Goal: Task Accomplishment & Management: Manage account settings

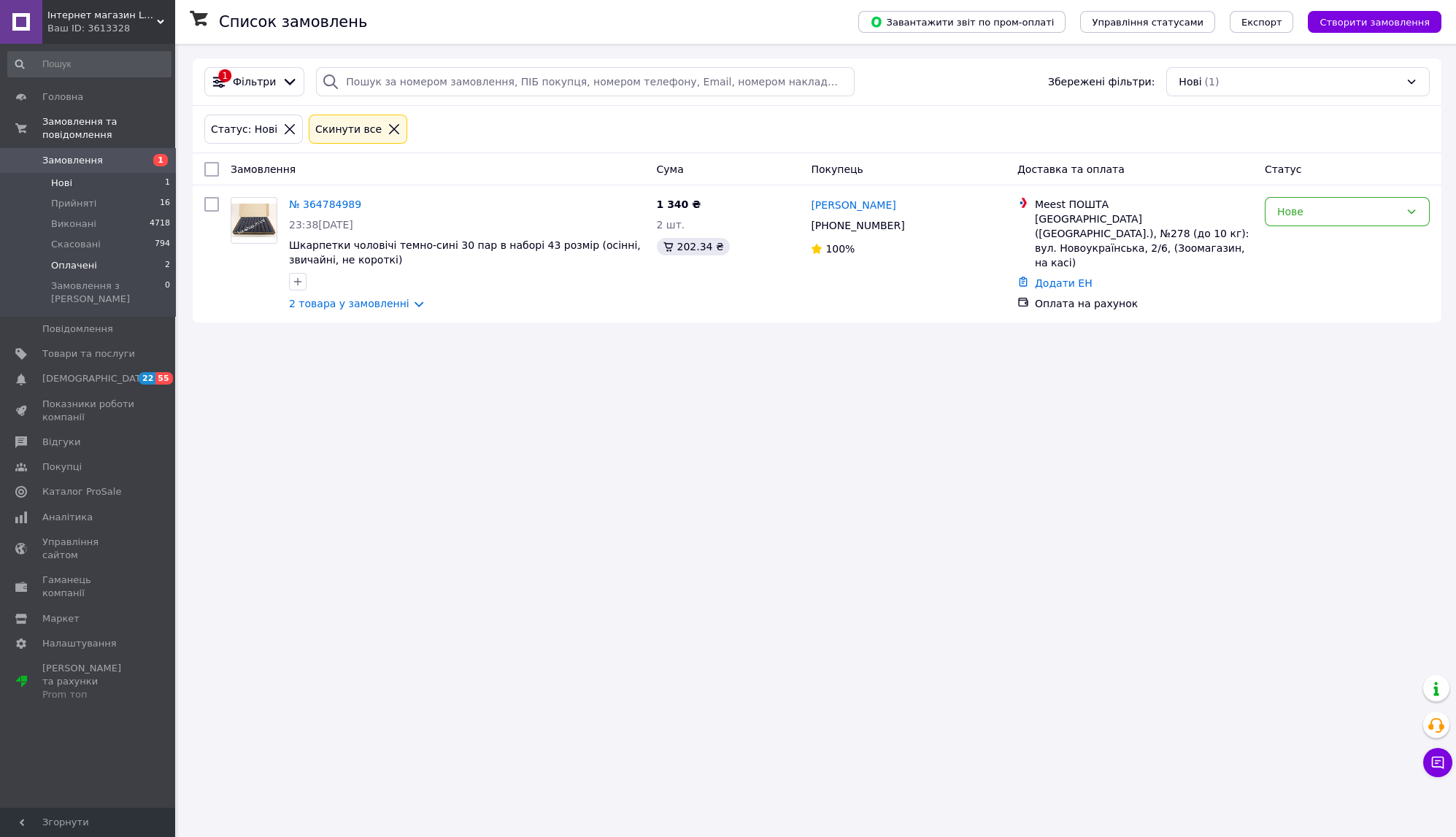
click at [94, 255] on li "Оплачені 2" at bounding box center [89, 265] width 179 height 20
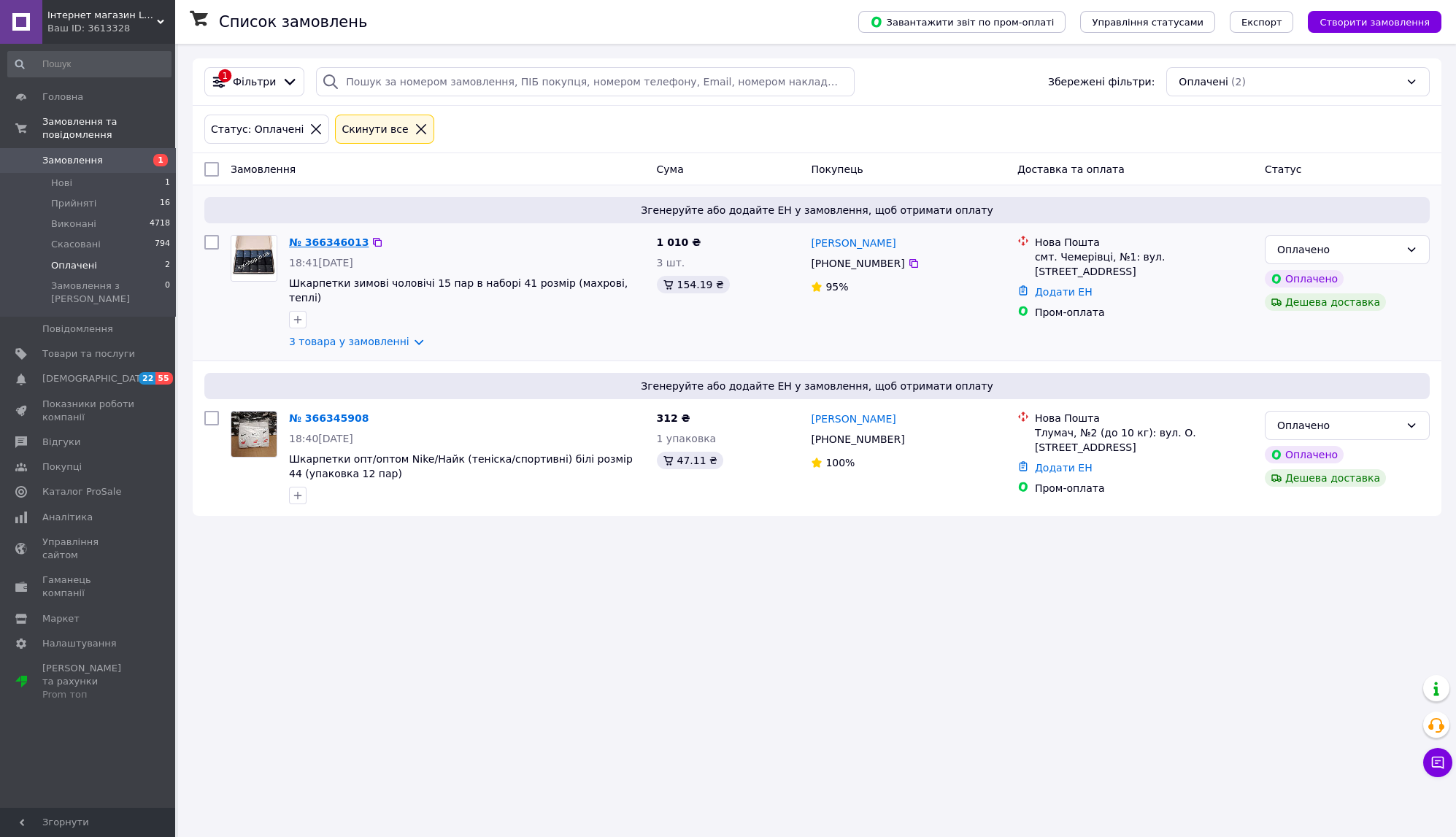
click at [348, 247] on link "№ 366346013" at bounding box center [329, 241] width 80 height 11
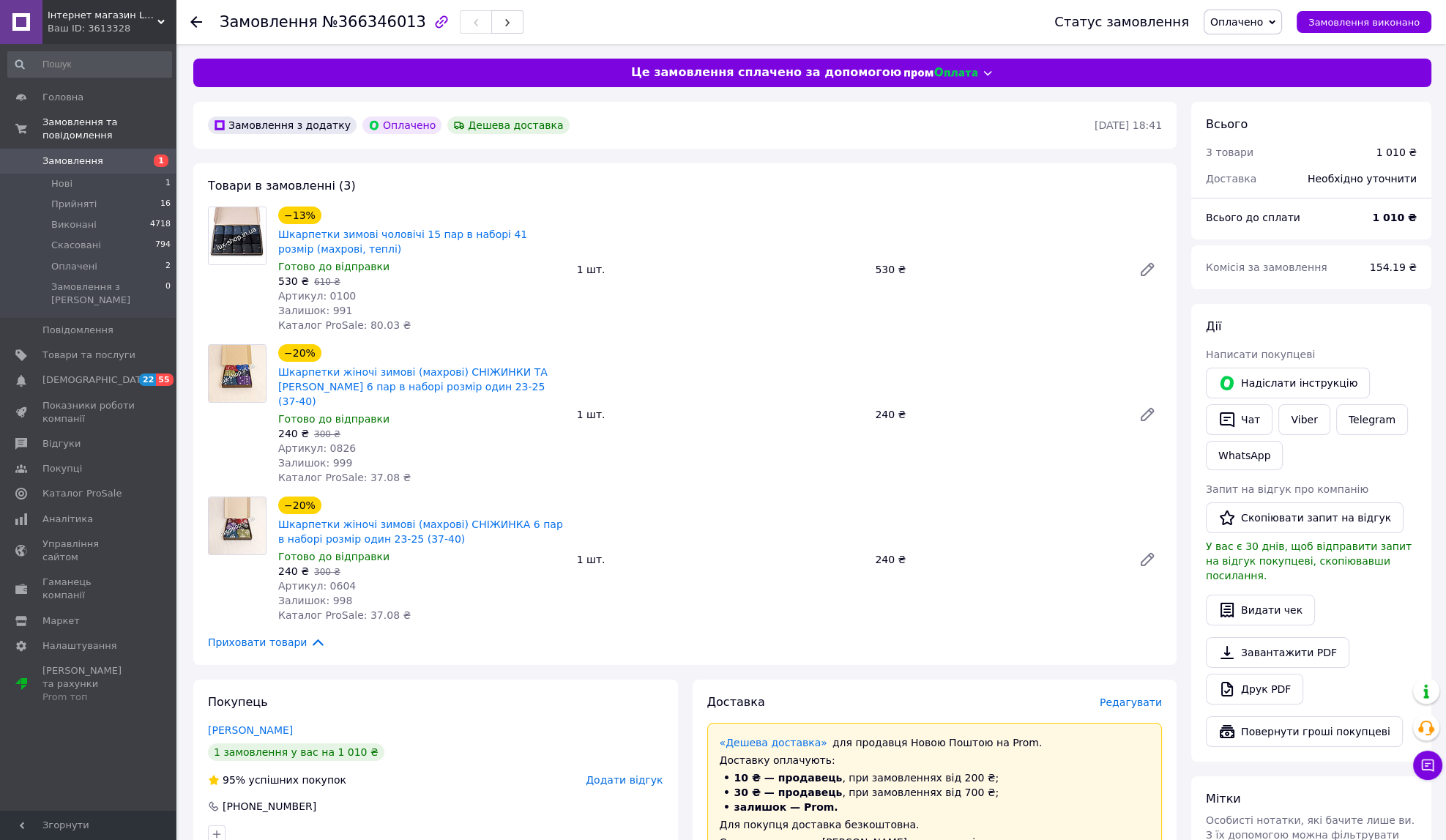
click at [860, 705] on div "Замовлення з додатку Оплачено Дешева доставка 12.10.2025 • 18:41 Товари в замов…" at bounding box center [685, 769] width 998 height 1334
click at [1261, 25] on span "Оплачено" at bounding box center [1237, 21] width 52 height 12
click at [1261, 46] on li "Прийнято" at bounding box center [1243, 51] width 77 height 22
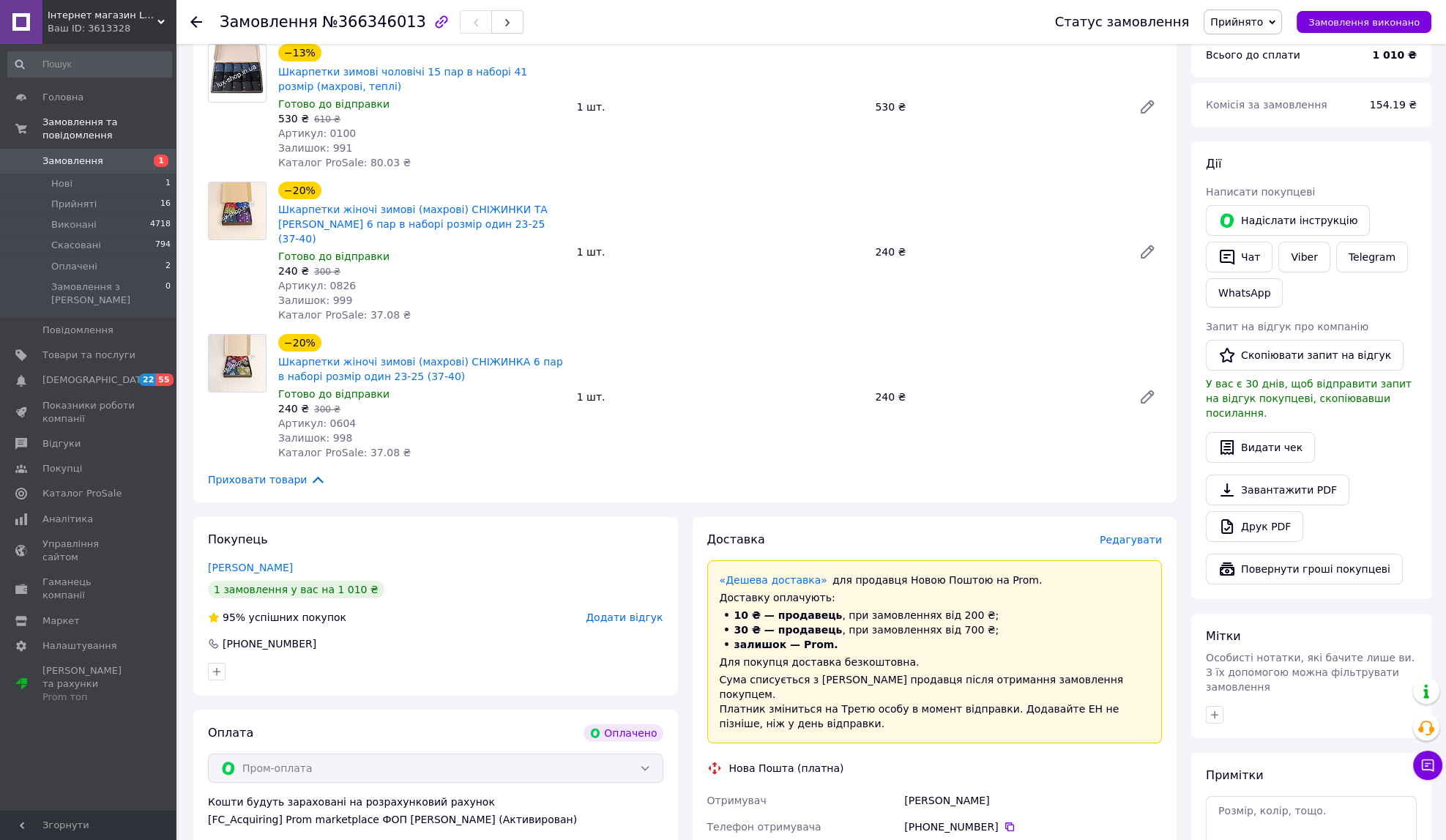
scroll to position [488, 0]
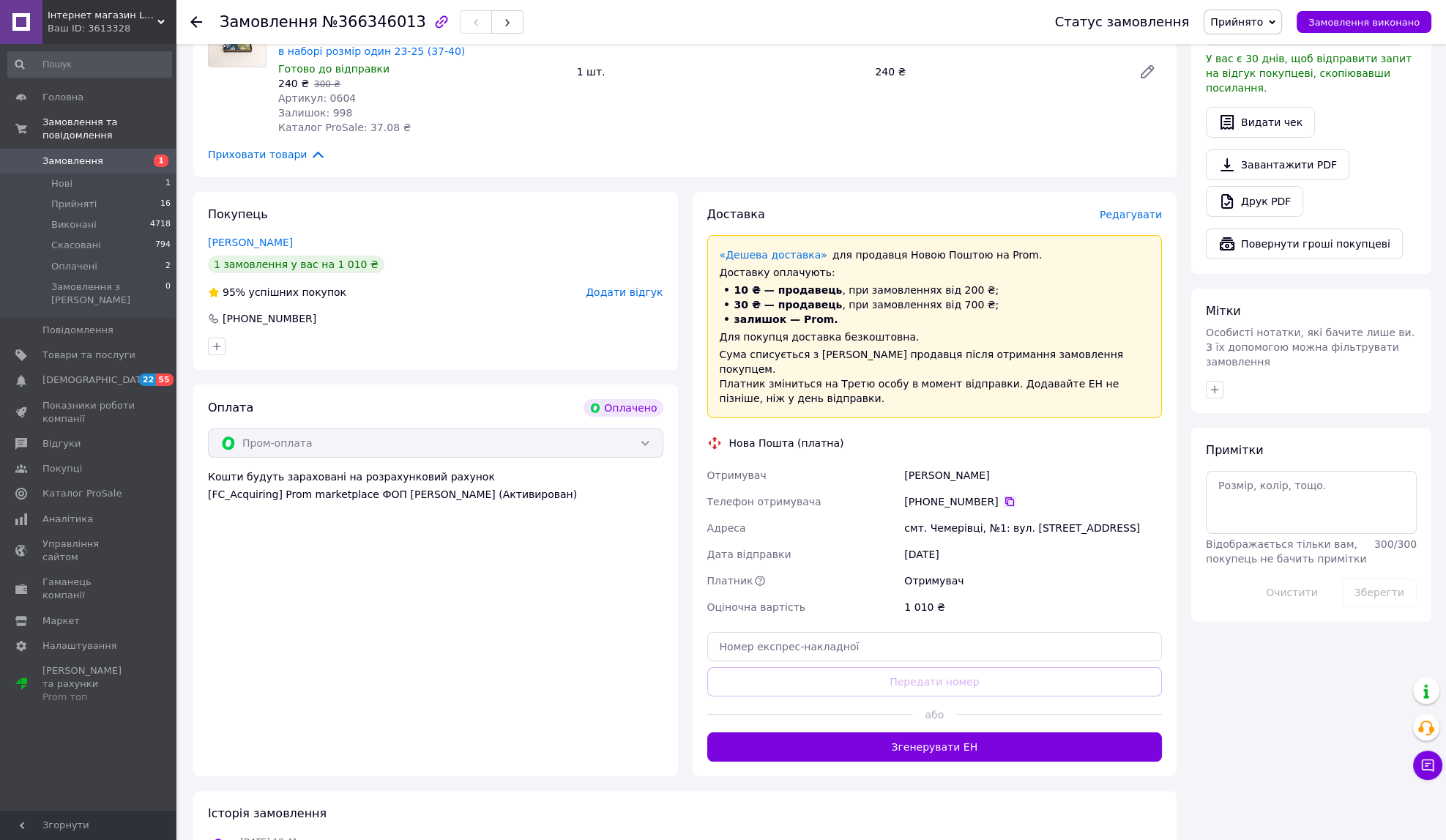
click at [1014, 506] on icon at bounding box center [1010, 502] width 9 height 9
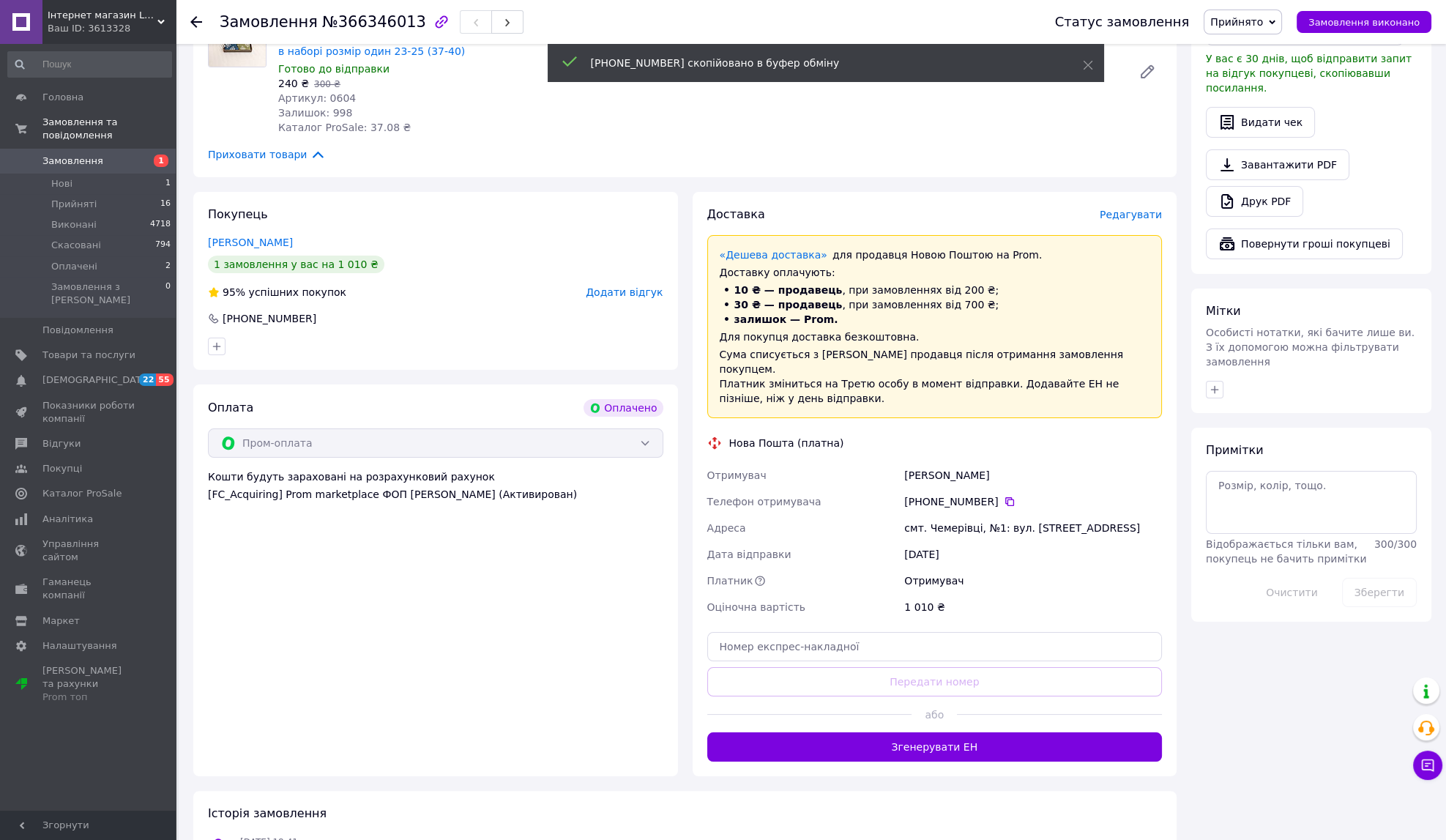
drag, startPoint x: 906, startPoint y: 517, endPoint x: 1010, endPoint y: 520, distance: 104.0
click at [1010, 489] on div "Деревенко Тетяна" at bounding box center [1033, 475] width 263 height 27
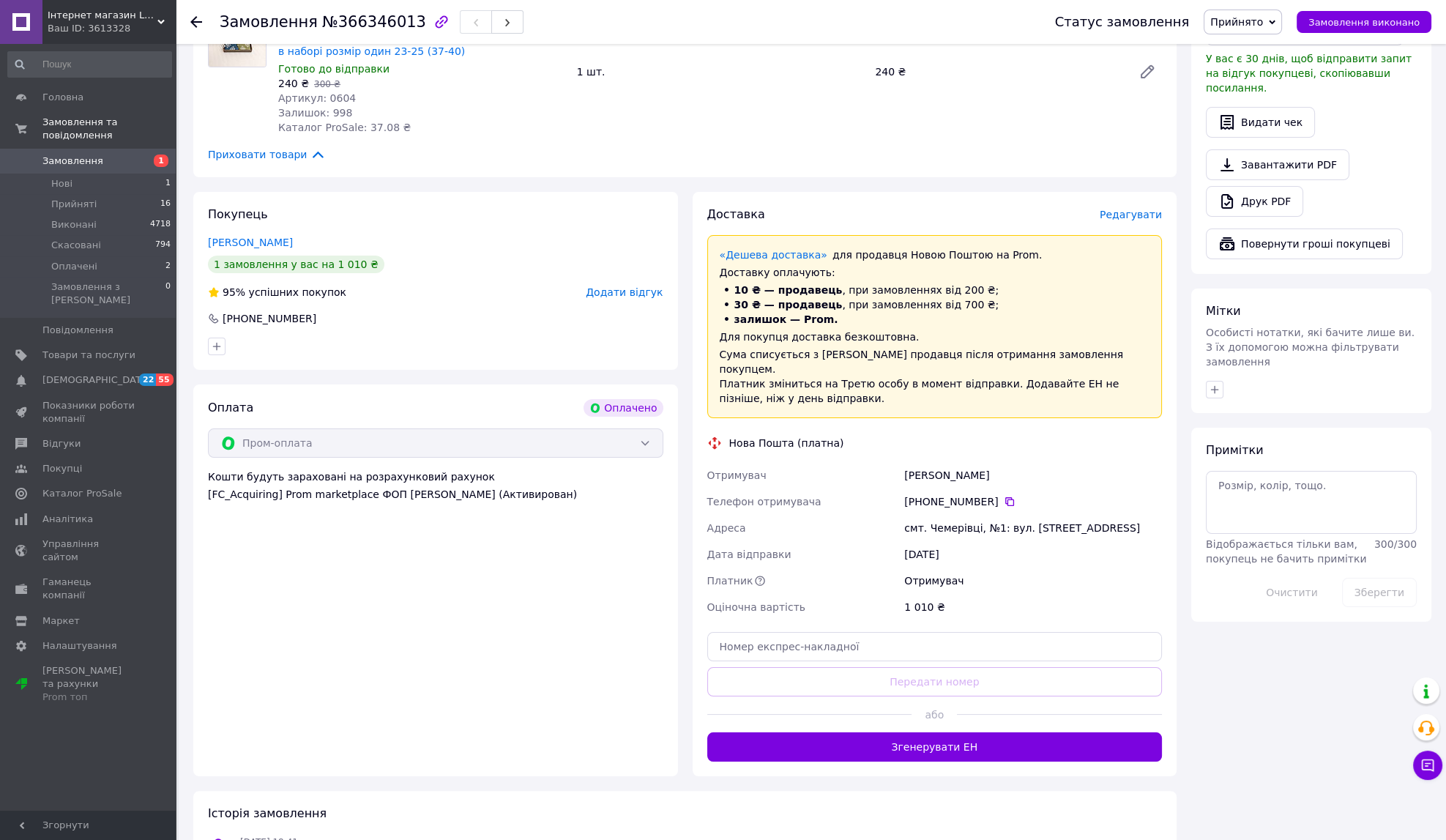
copy div "Деревенко Тетяна"
drag, startPoint x: 904, startPoint y: 573, endPoint x: 981, endPoint y: 579, distance: 77.2
click at [981, 541] on div "смт. Чемерівці, №1: вул. [STREET_ADDRESS]" at bounding box center [1033, 528] width 263 height 27
copy div "смт. Чемерівці"
click at [978, 661] on input "text" at bounding box center [934, 646] width 455 height 29
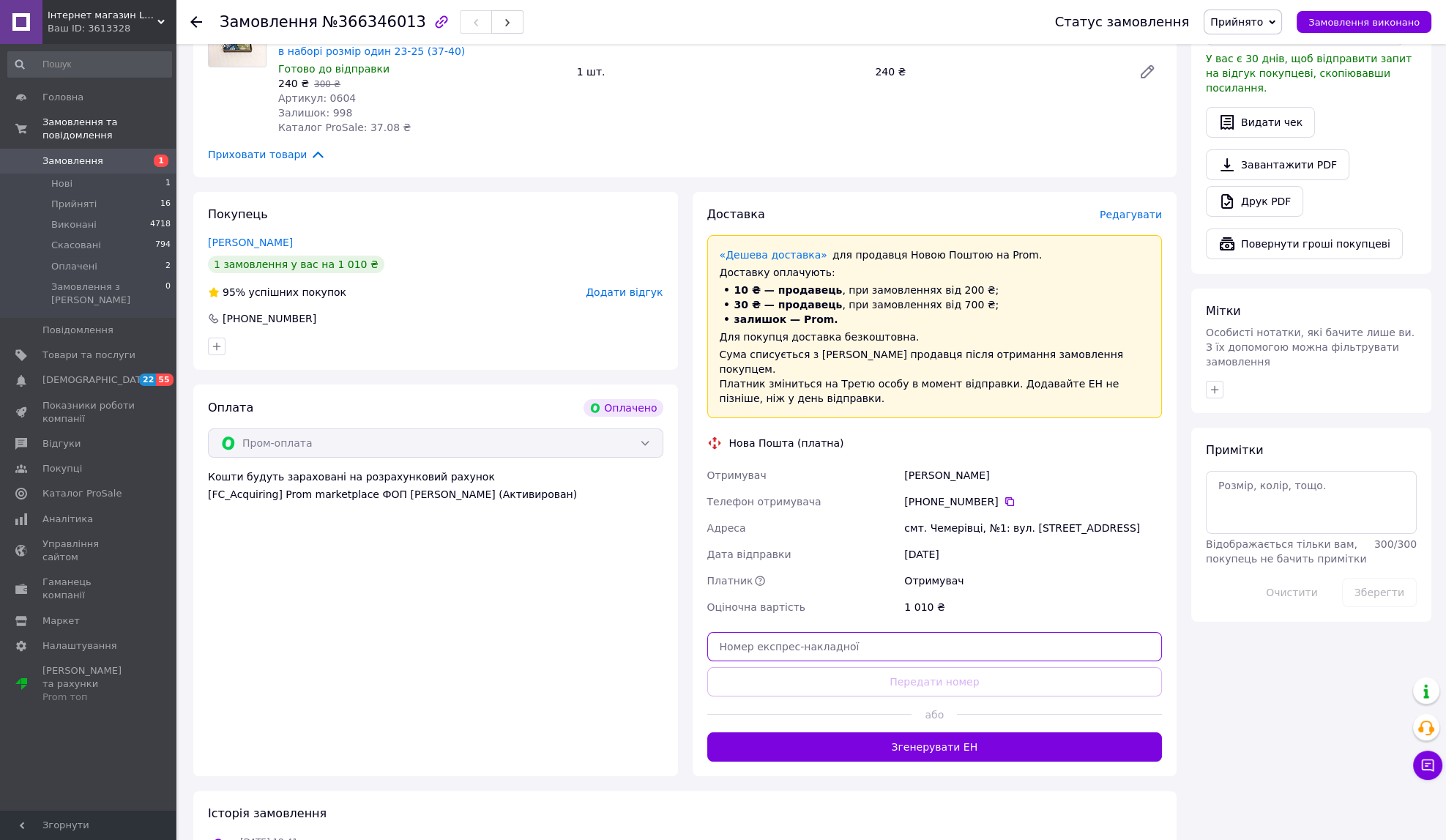
paste input "20451269230302"
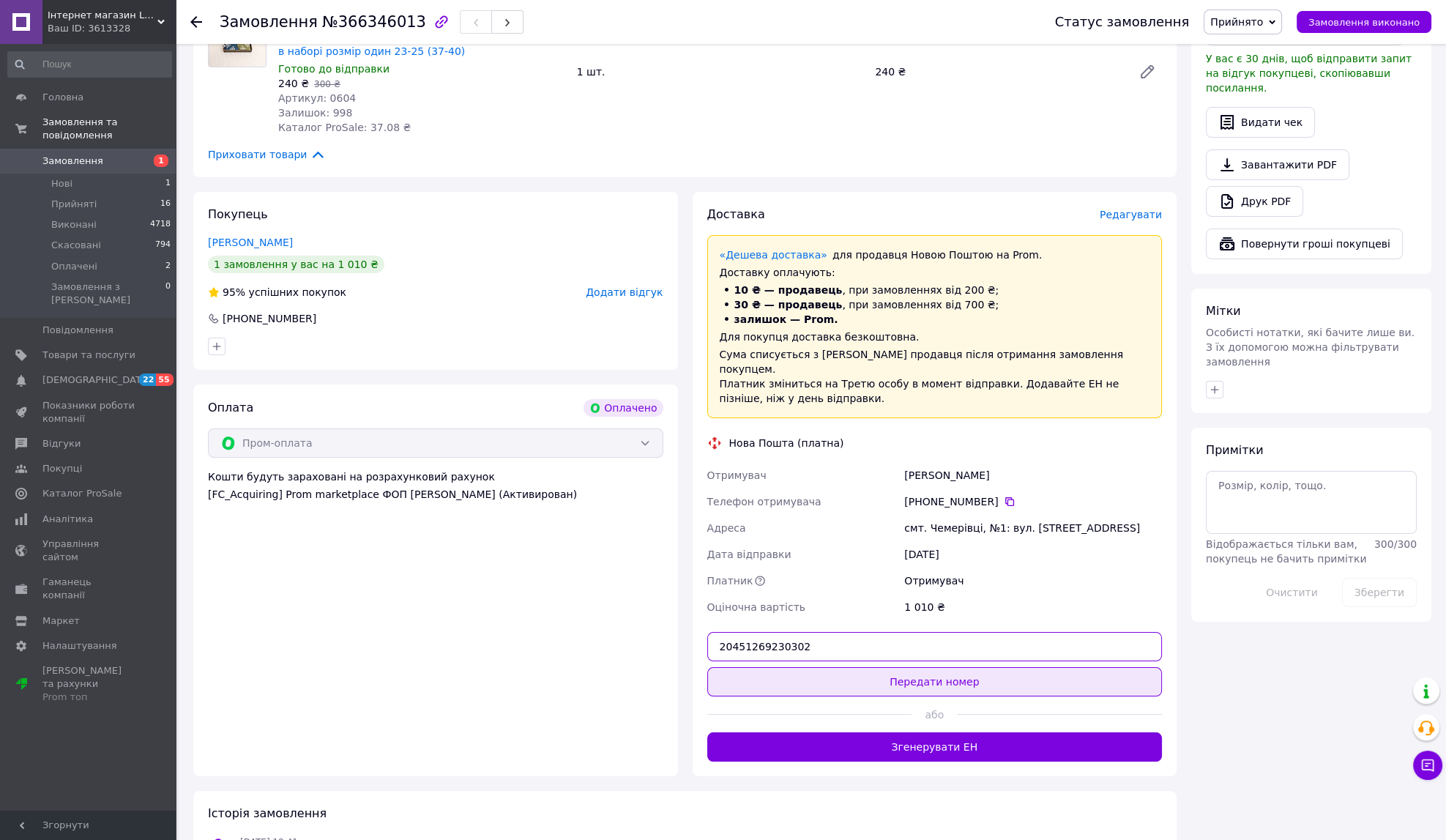
type input "20451269230302"
click at [985, 696] on button "Передати номер" at bounding box center [934, 681] width 455 height 29
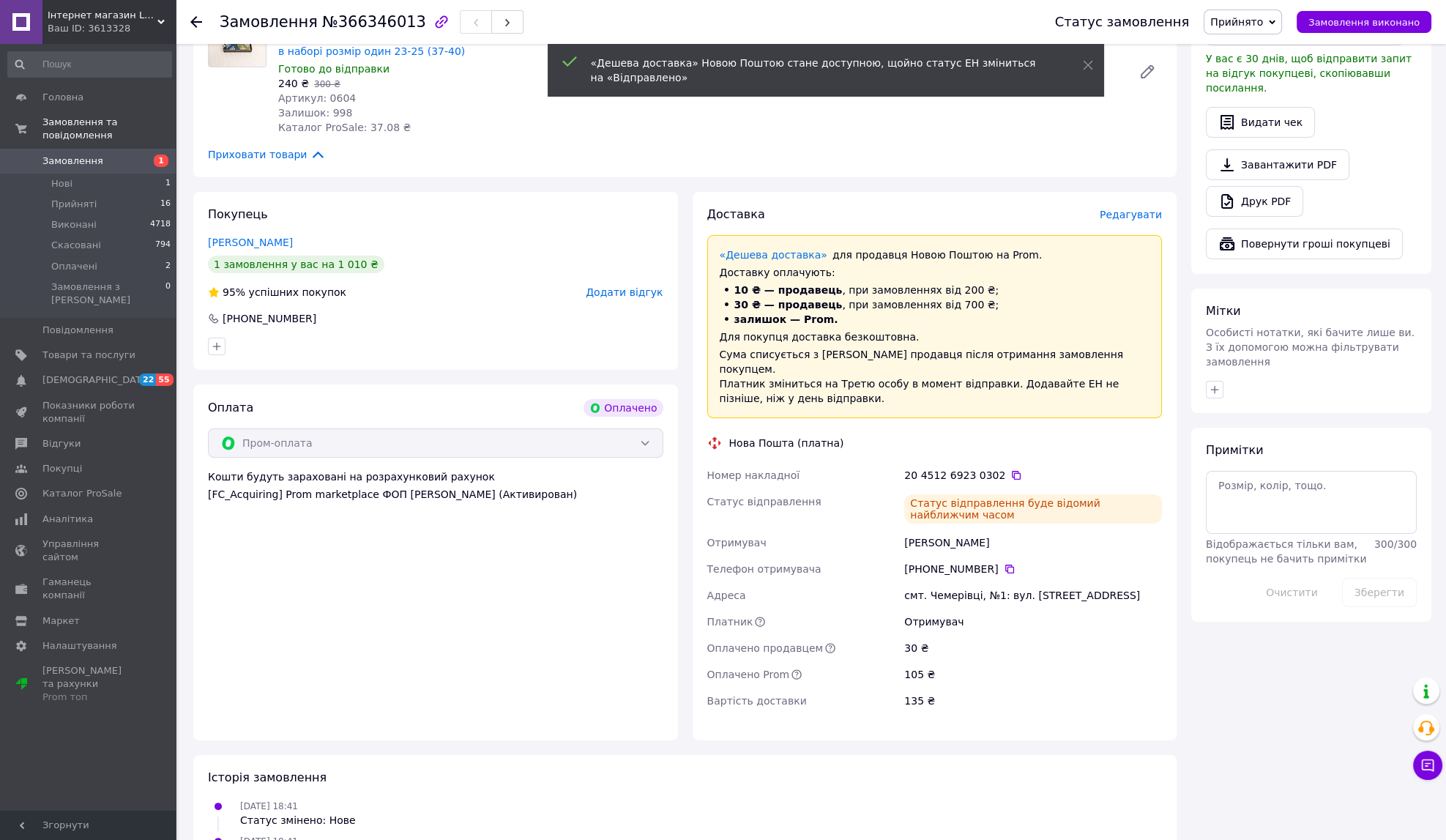
scroll to position [0, 0]
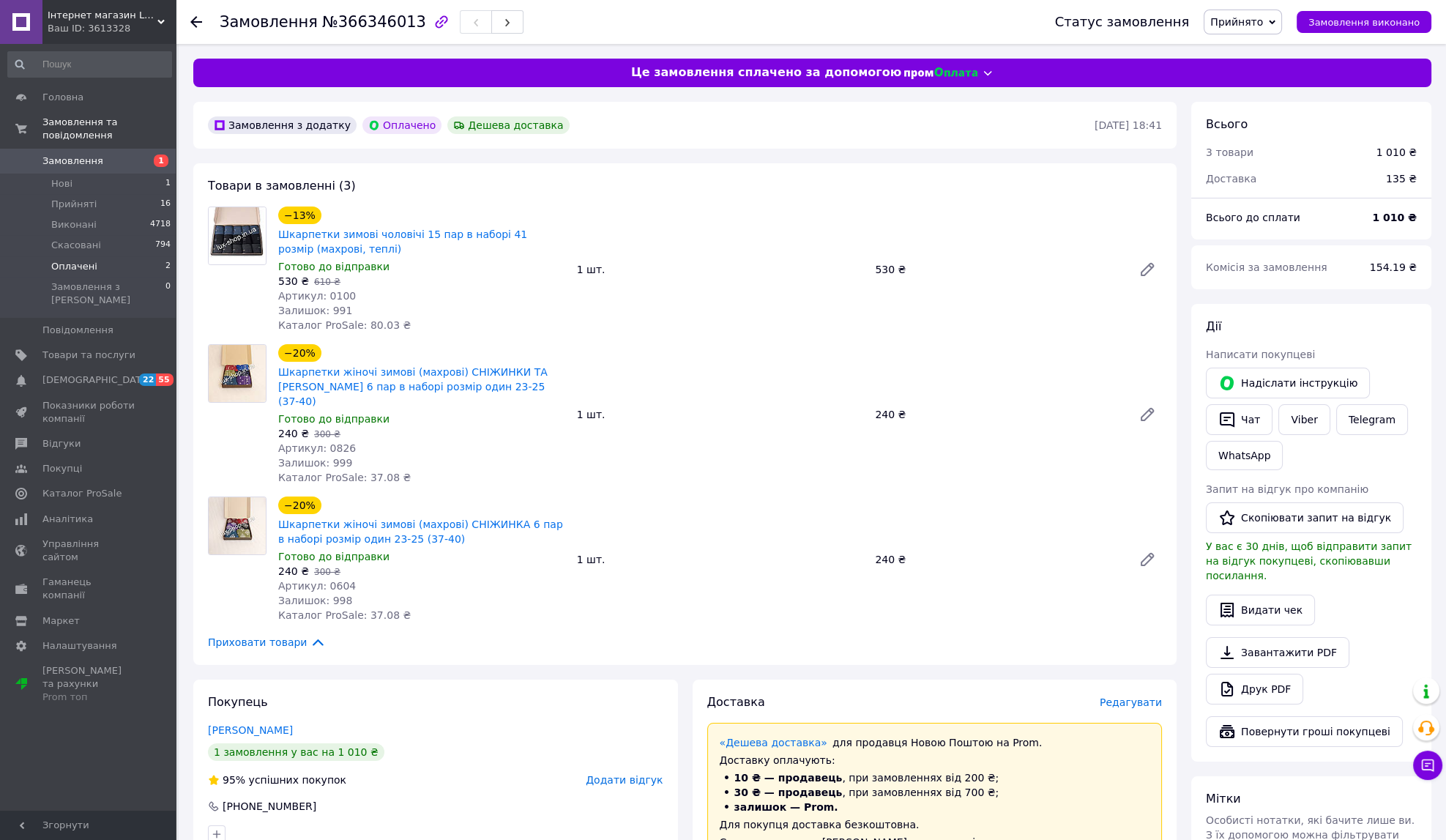
click at [73, 260] on span "Оплачені" at bounding box center [75, 266] width 46 height 13
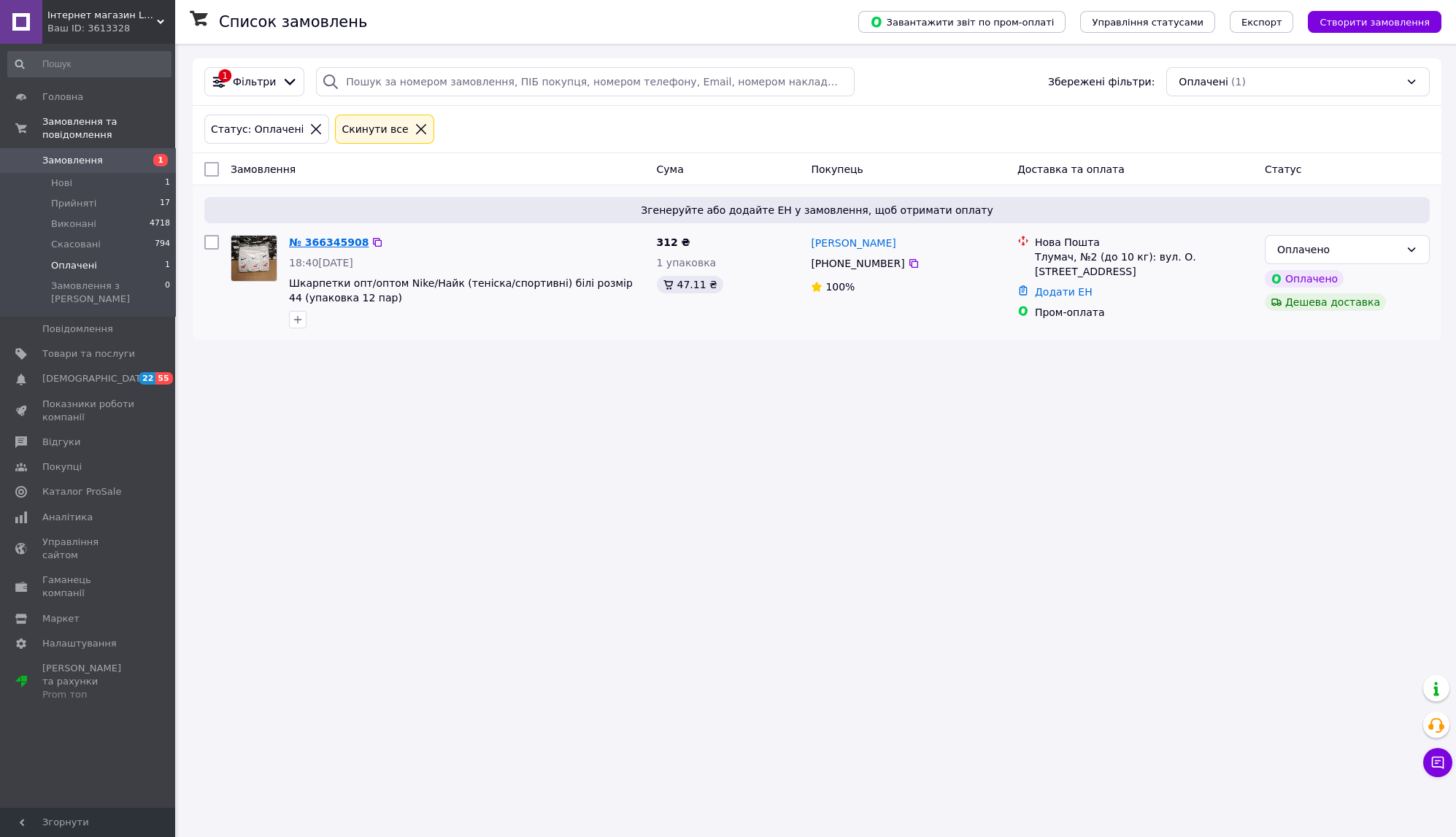
click at [309, 248] on link "№ 366345908" at bounding box center [329, 241] width 80 height 11
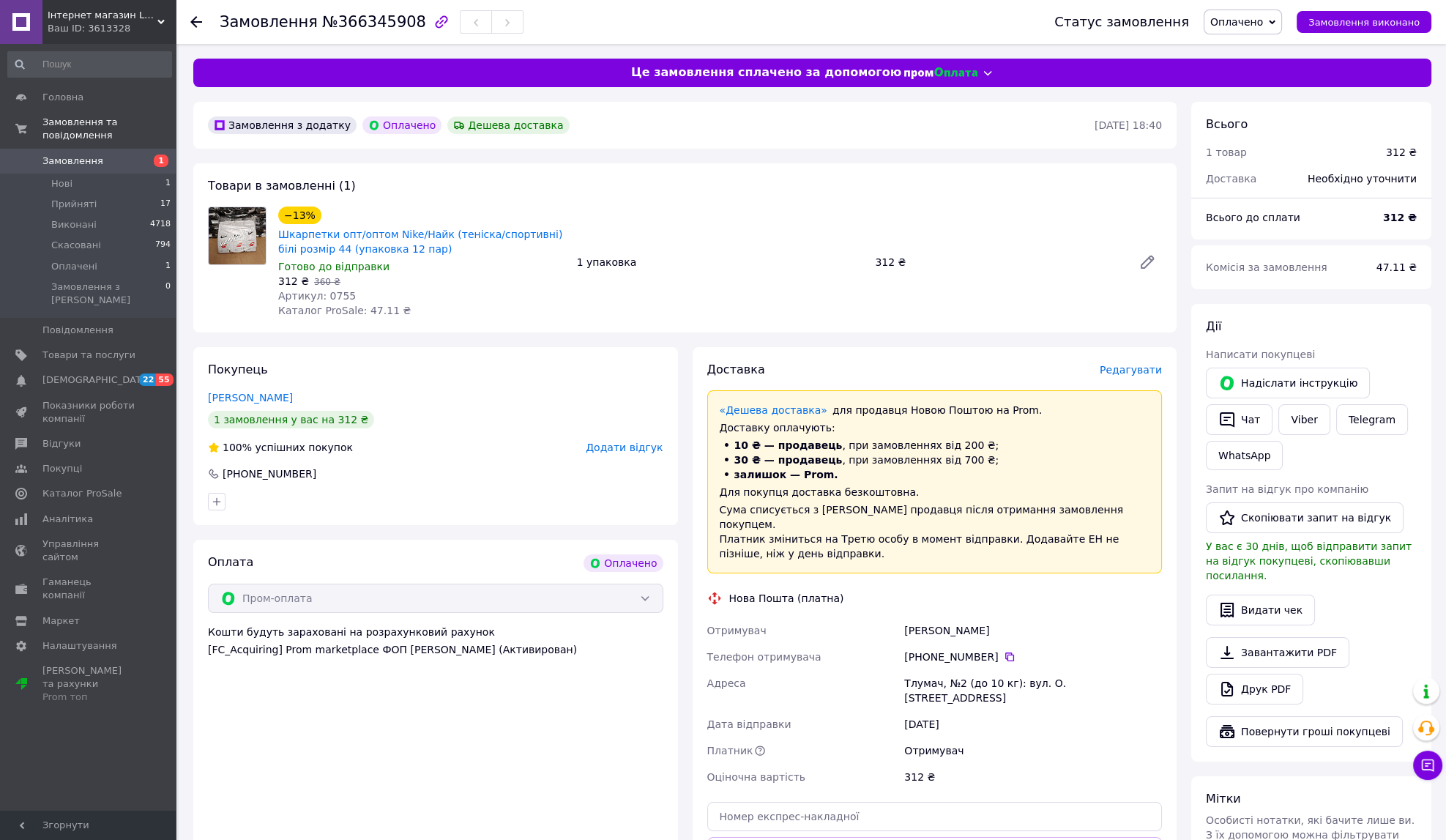
drag, startPoint x: 1260, startPoint y: 27, endPoint x: 1261, endPoint y: 45, distance: 18.0
click at [1260, 27] on span "Оплачено" at bounding box center [1237, 21] width 52 height 12
click at [1263, 51] on li "Прийнято" at bounding box center [1243, 51] width 77 height 22
drag, startPoint x: 1011, startPoint y: 687, endPoint x: 971, endPoint y: 678, distance: 41.0
click at [1009, 663] on icon at bounding box center [1010, 656] width 12 height 12
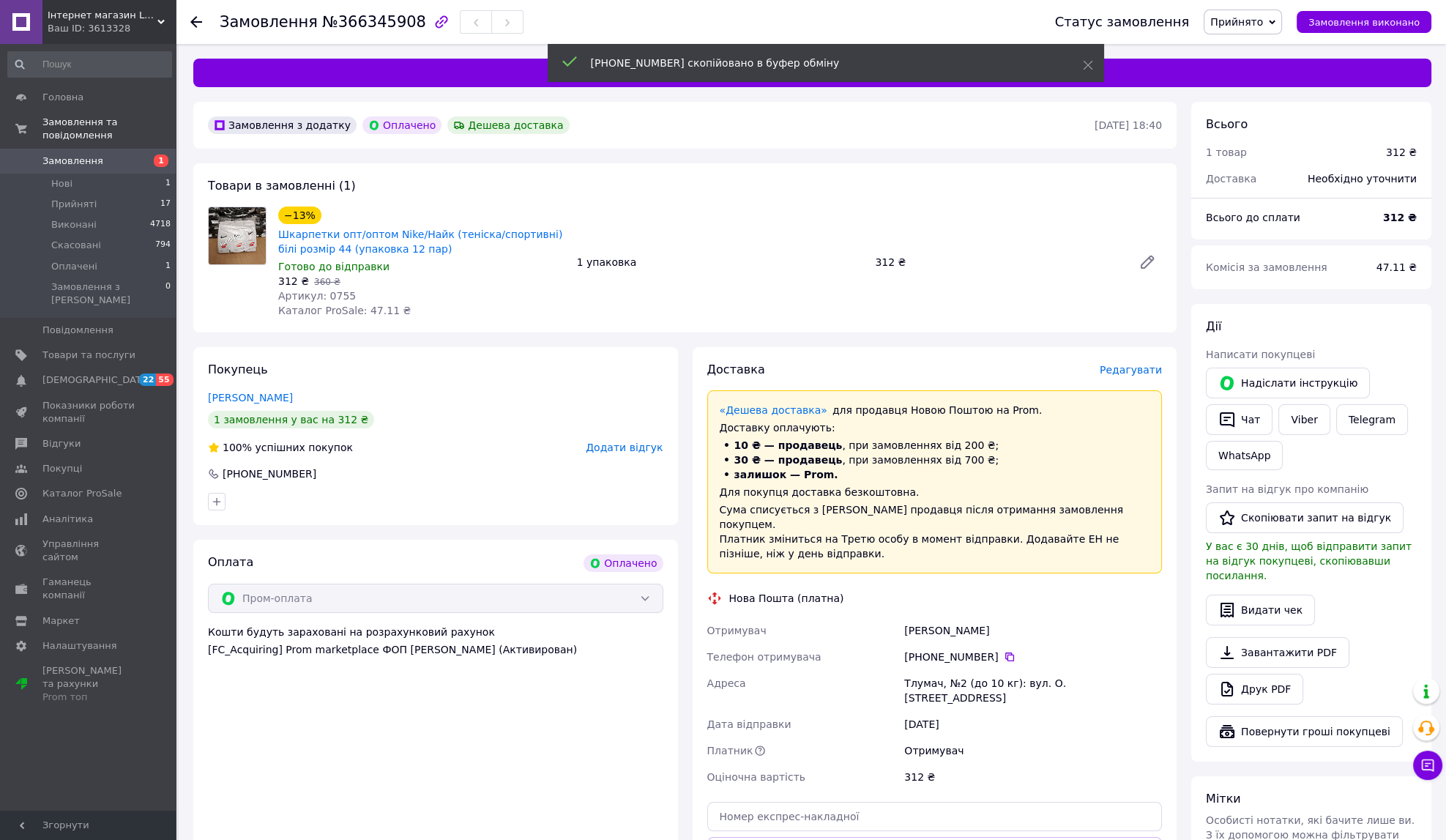
drag, startPoint x: 906, startPoint y: 656, endPoint x: 992, endPoint y: 661, distance: 86.1
click at [993, 644] on div "[PERSON_NAME]" at bounding box center [1033, 631] width 263 height 27
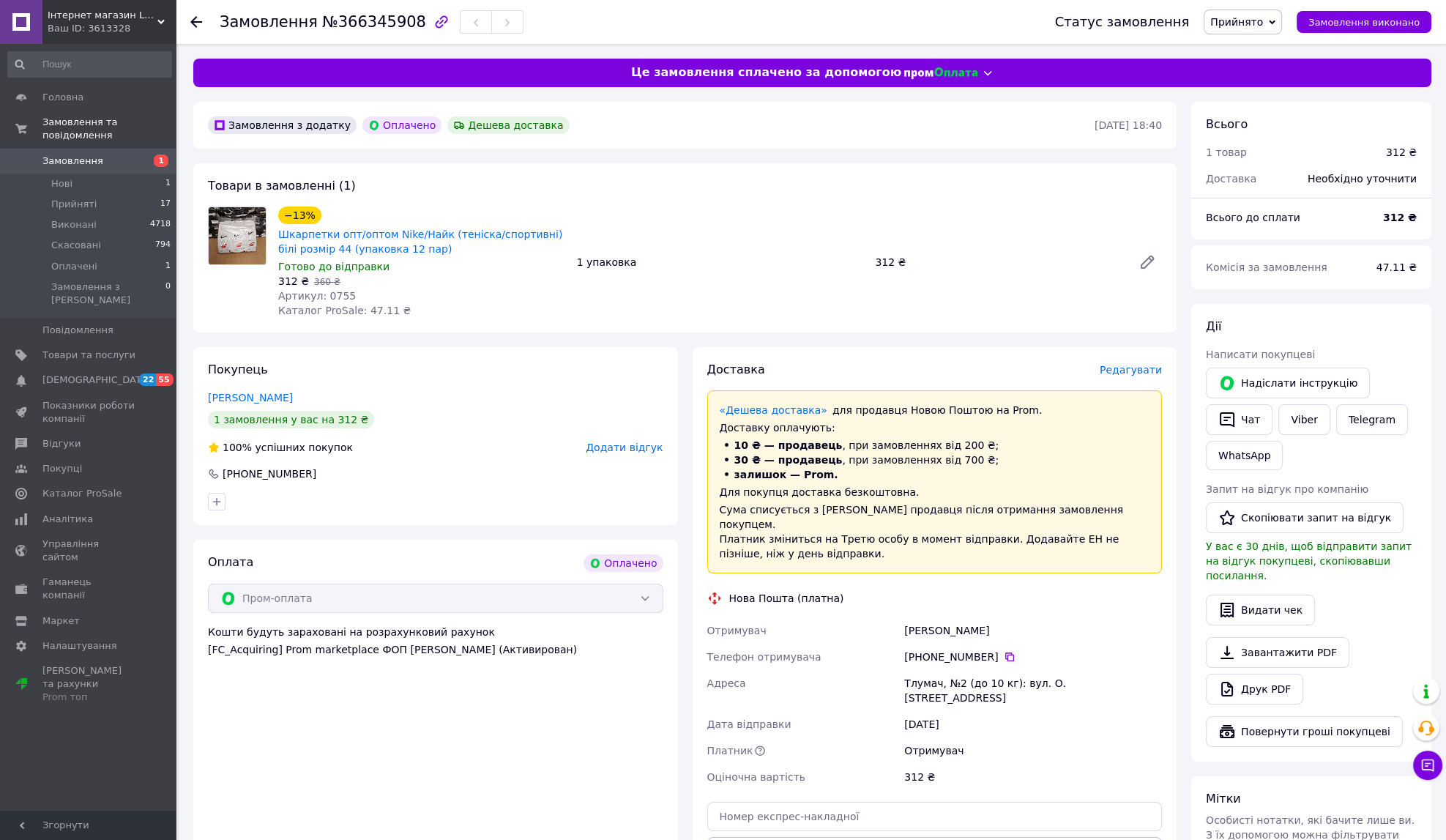
copy div "[PERSON_NAME]"
click at [913, 709] on div "Тлумач, №2 (до 10 кг): вул. О. [STREET_ADDRESS]" at bounding box center [1033, 690] width 263 height 41
copy div "Тлумач"
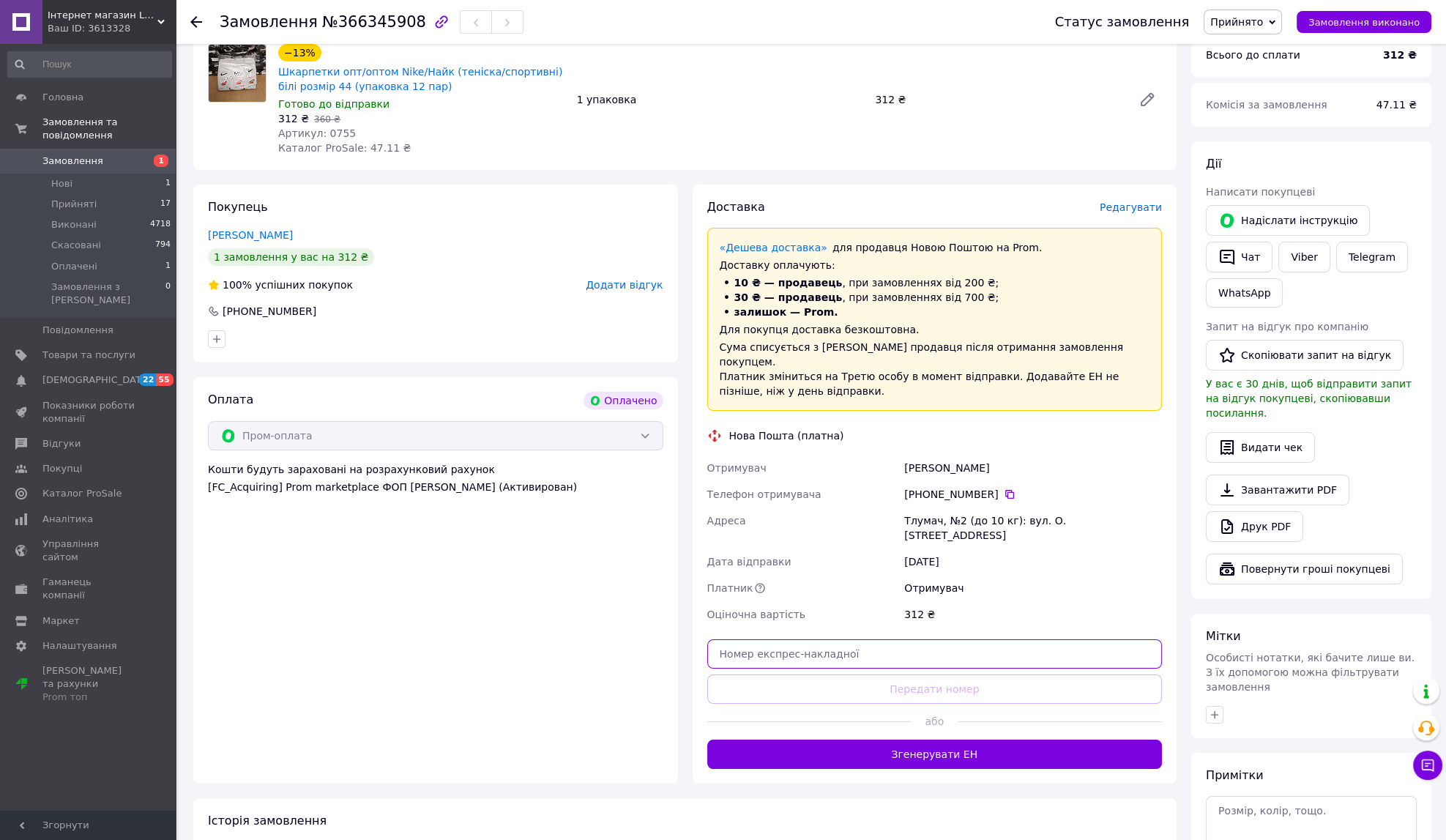
click at [916, 669] on input "text" at bounding box center [934, 654] width 455 height 29
paste input "20451269231374"
type input "20451269231374"
click at [924, 703] on button "Передати номер" at bounding box center [934, 688] width 455 height 29
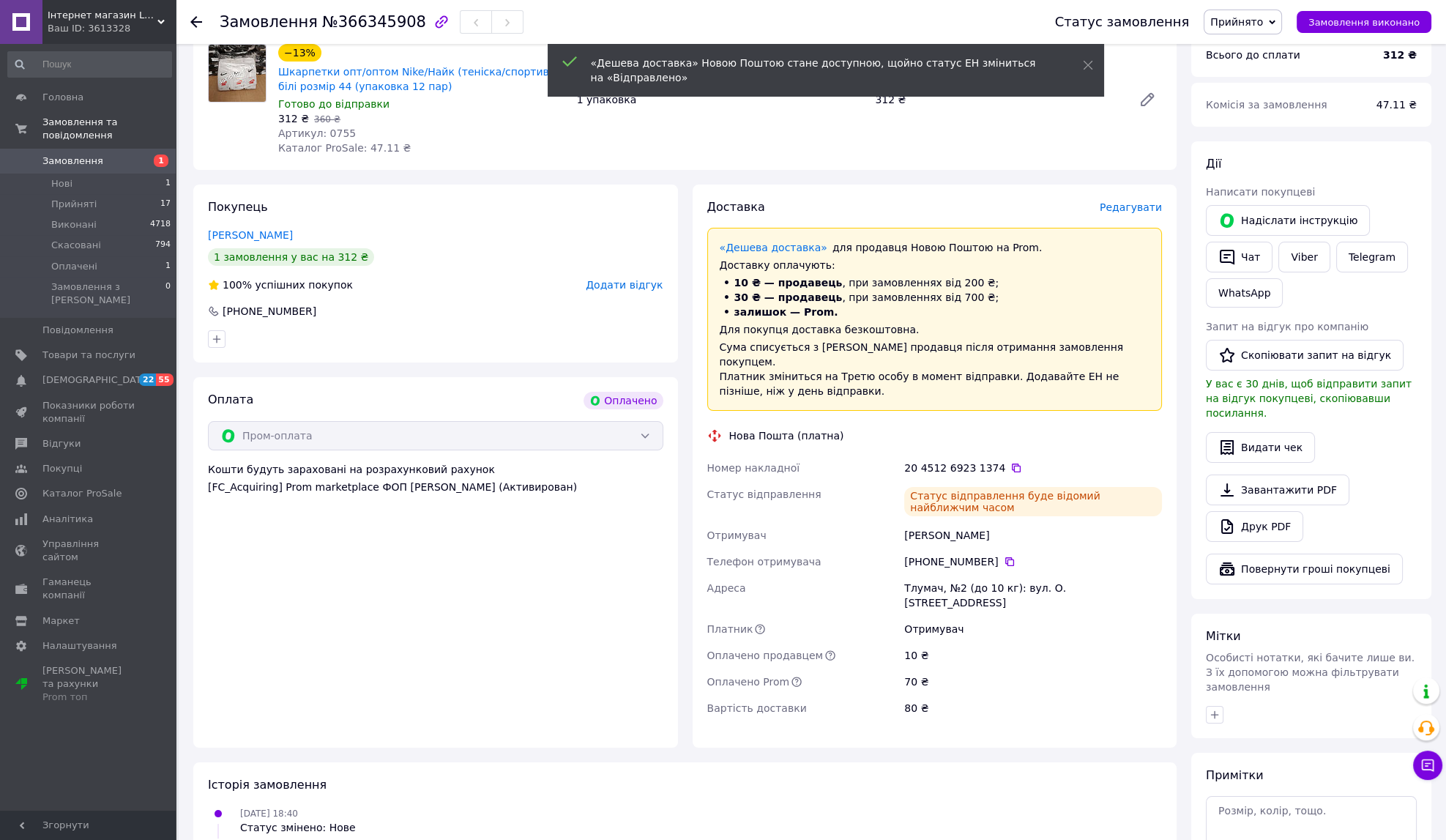
scroll to position [0, 0]
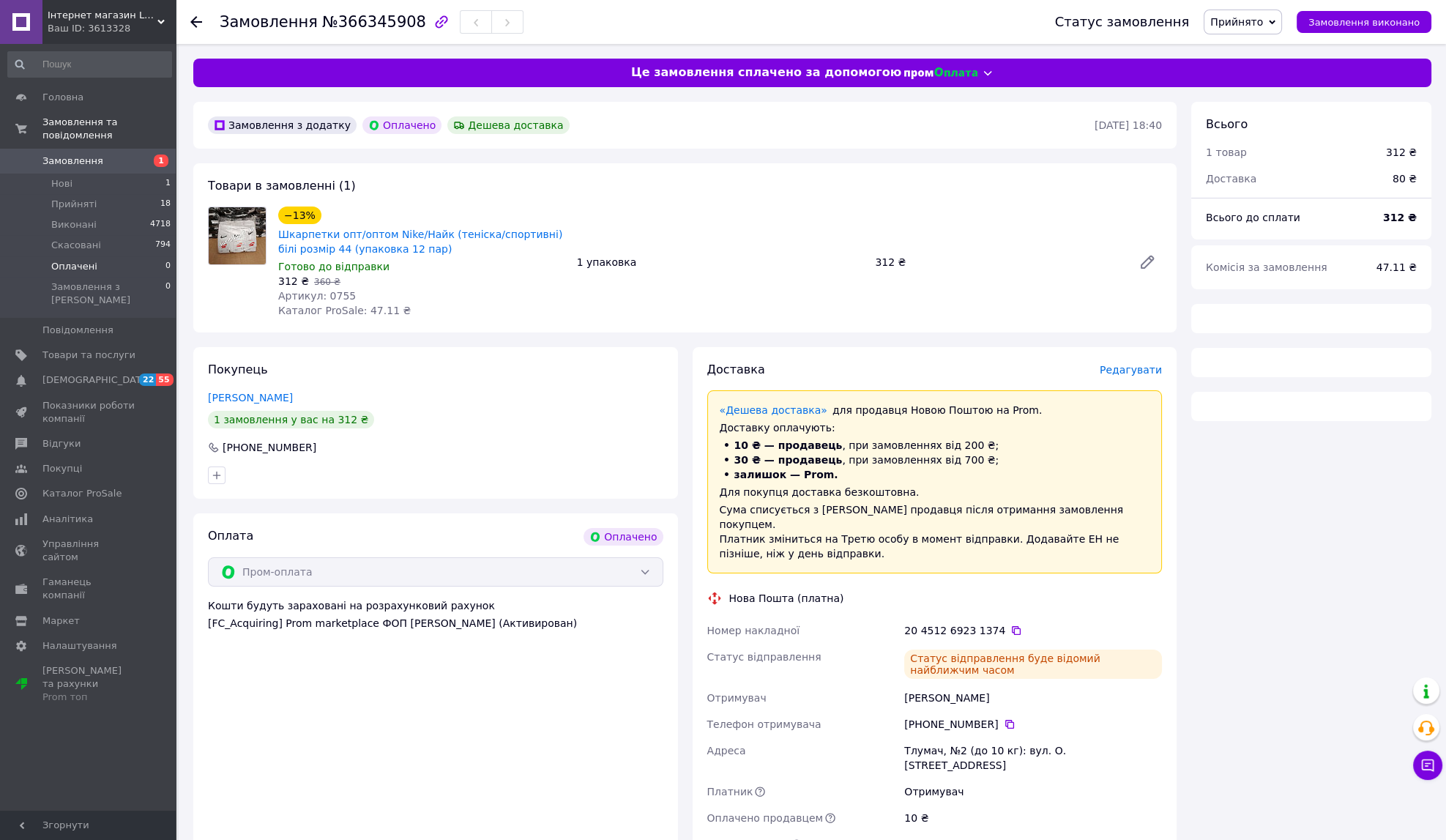
click at [59, 260] on span "Оплачені" at bounding box center [75, 266] width 46 height 13
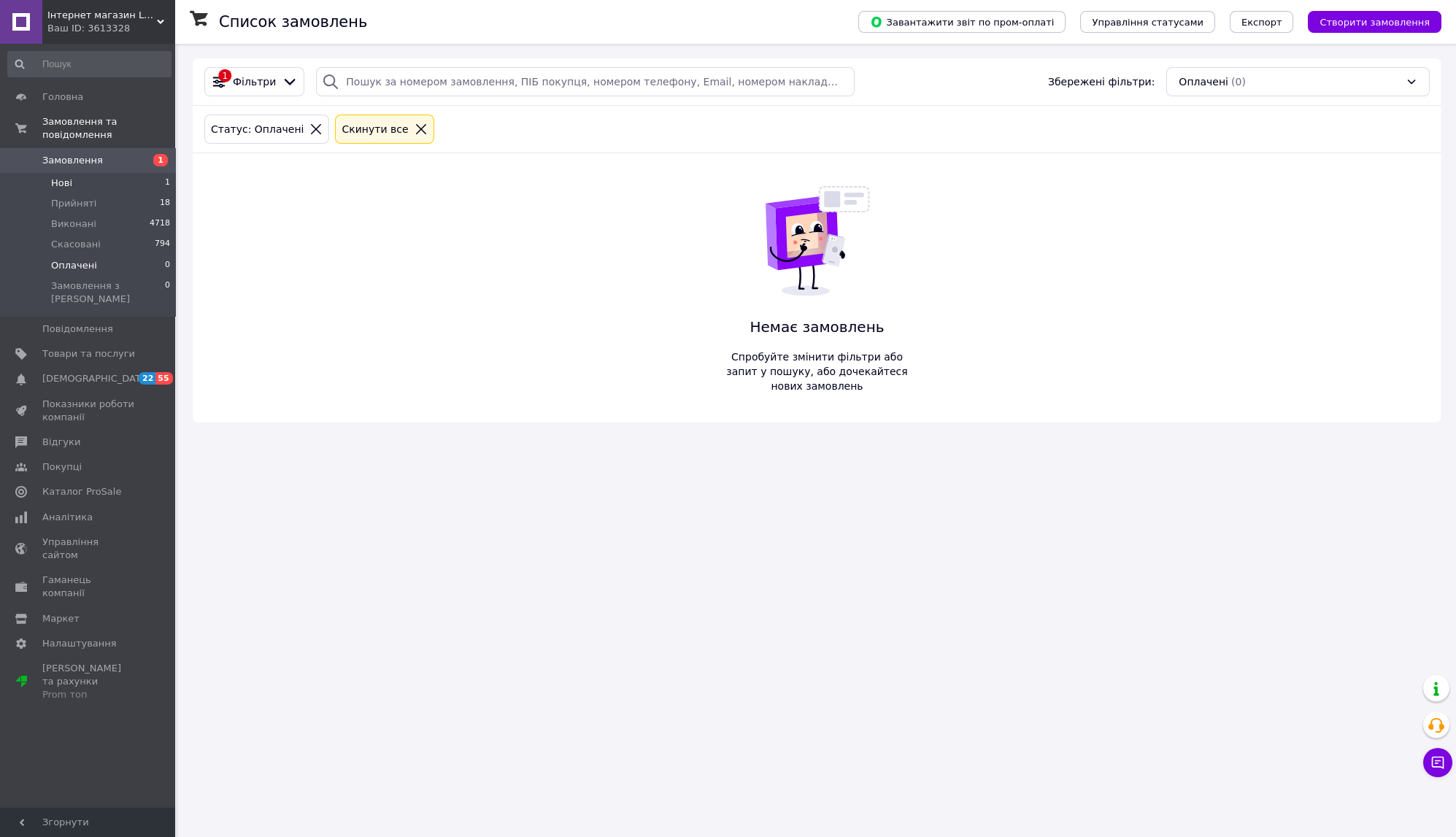
click at [88, 173] on li "Нові 1" at bounding box center [89, 183] width 179 height 20
